Goal: Task Accomplishment & Management: Manage account settings

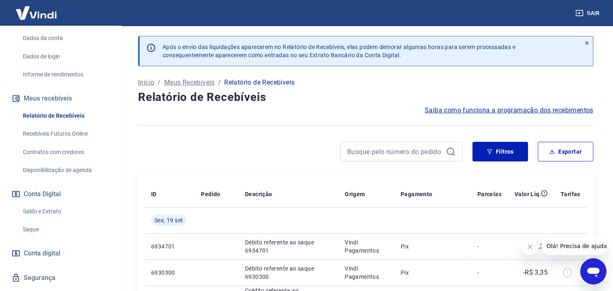
scroll to position [135, 0]
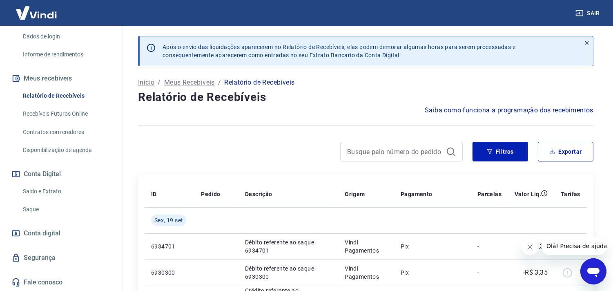
click at [37, 189] on link "Saldo e Extrato" at bounding box center [66, 191] width 93 height 17
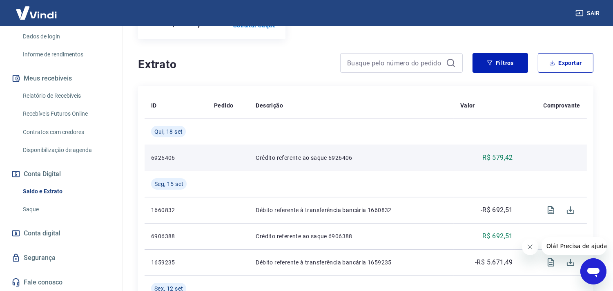
scroll to position [91, 0]
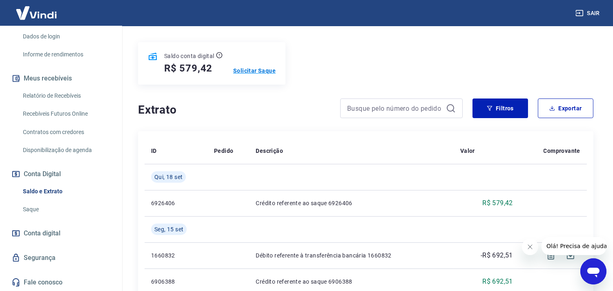
click at [254, 69] on p "Solicitar Saque" at bounding box center [254, 71] width 42 height 8
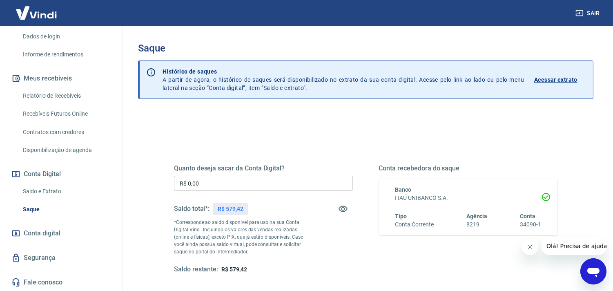
click at [245, 188] on input "R$ 0,00" at bounding box center [263, 183] width 179 height 15
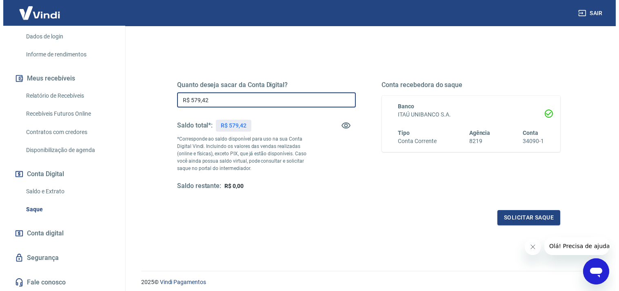
scroll to position [113, 0]
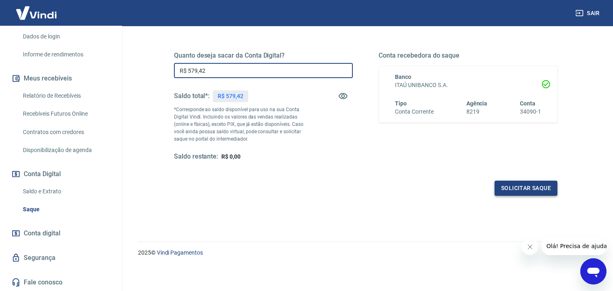
type input "R$ 579,42"
click at [509, 185] on button "Solicitar saque" at bounding box center [525, 187] width 63 height 15
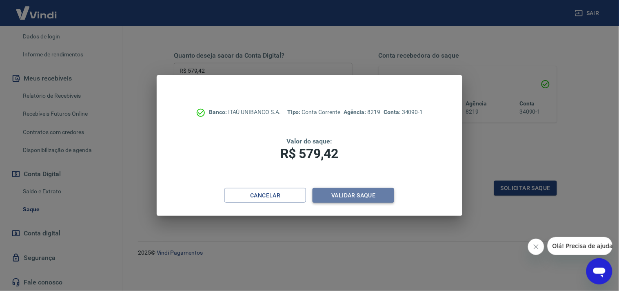
click at [352, 194] on button "Validar saque" at bounding box center [354, 195] width 82 height 15
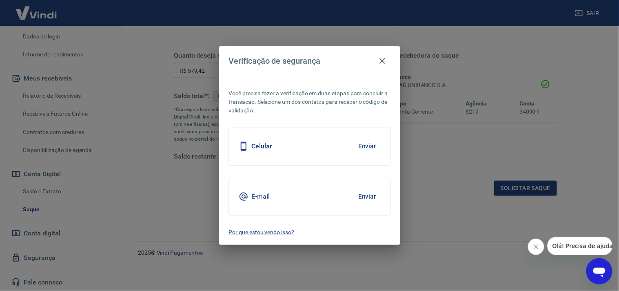
click at [370, 196] on button "Enviar" at bounding box center [367, 196] width 27 height 17
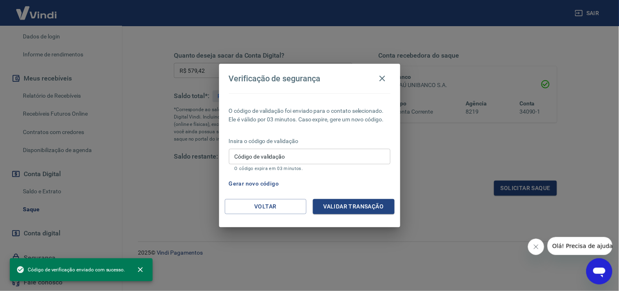
click at [335, 162] on input "Código de validação" at bounding box center [310, 156] width 162 height 15
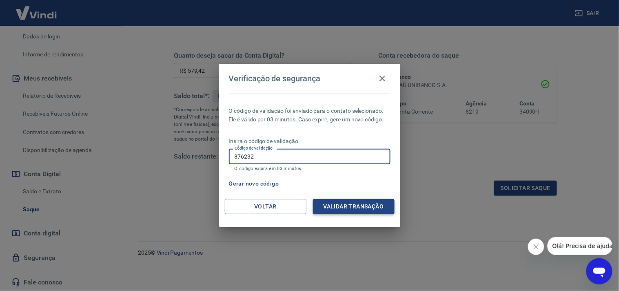
type input "876232"
click at [365, 204] on button "Validar transação" at bounding box center [354, 206] width 82 height 15
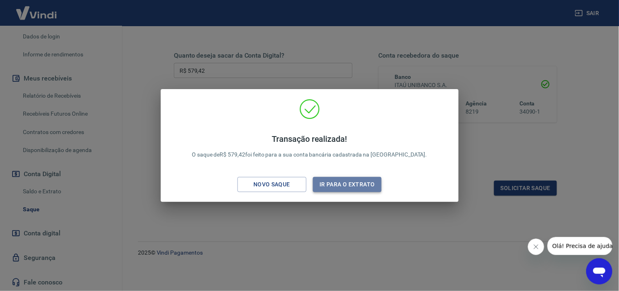
click at [352, 188] on button "Ir para o extrato" at bounding box center [347, 184] width 69 height 15
